Goal: Navigation & Orientation: Go to known website

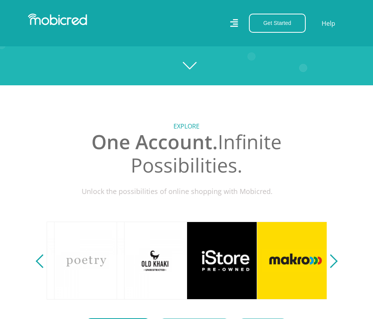
scroll to position [0, 551]
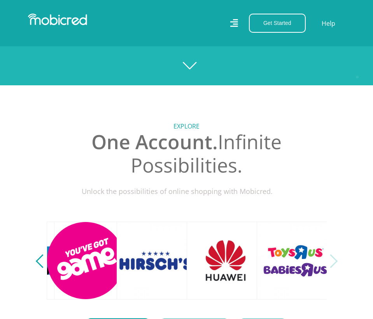
scroll to position [0, 1129]
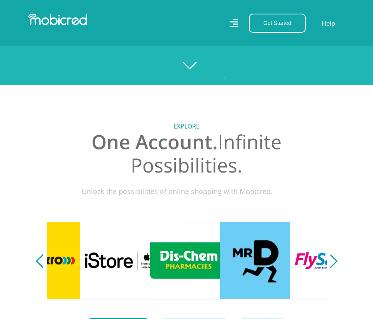
scroll to position [0, 561]
